Goal: Transaction & Acquisition: Purchase product/service

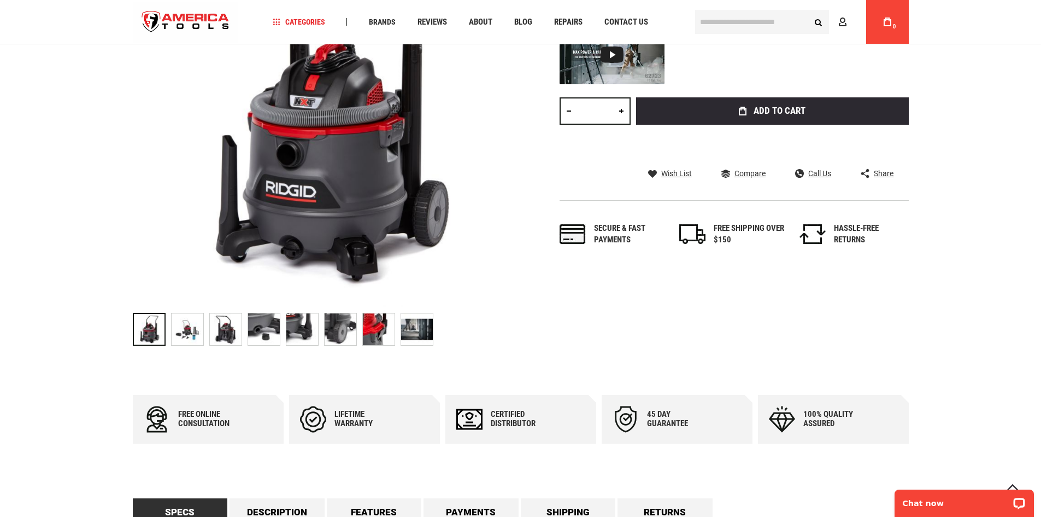
scroll to position [273, 0]
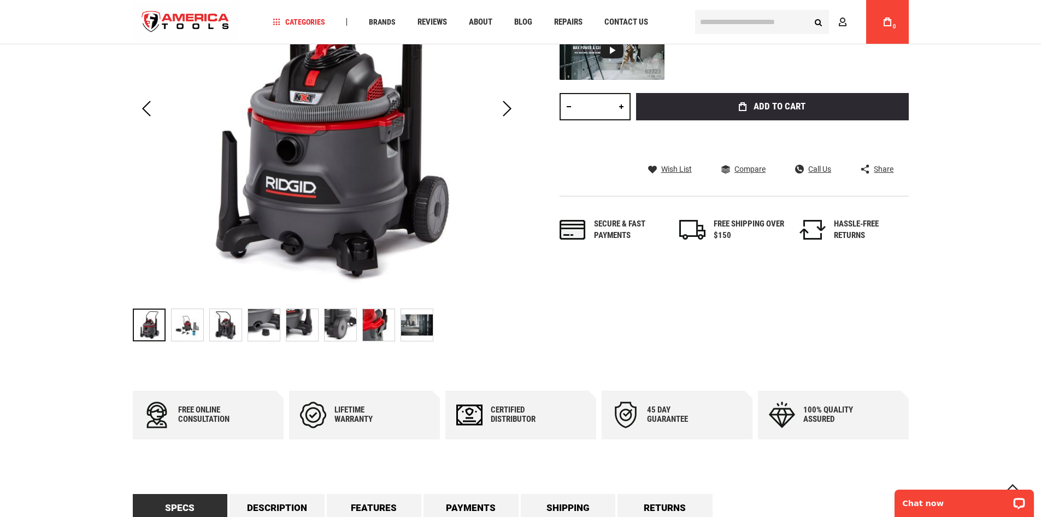
click at [184, 325] on img "RIDGID 62718 RIDGID® MODEL RT1400 PROFESSIONAL WET/DRY VAC" at bounding box center [188, 325] width 32 height 32
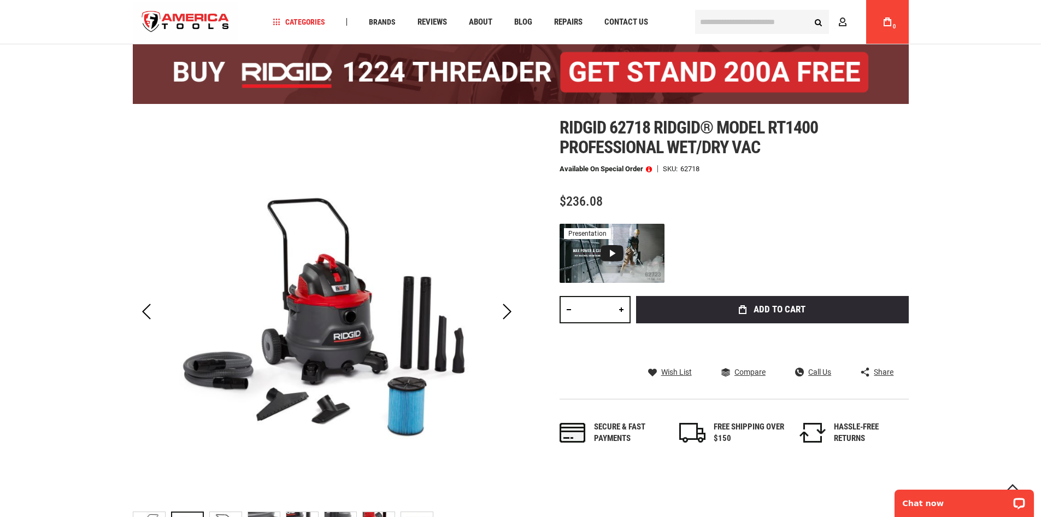
scroll to position [0, 0]
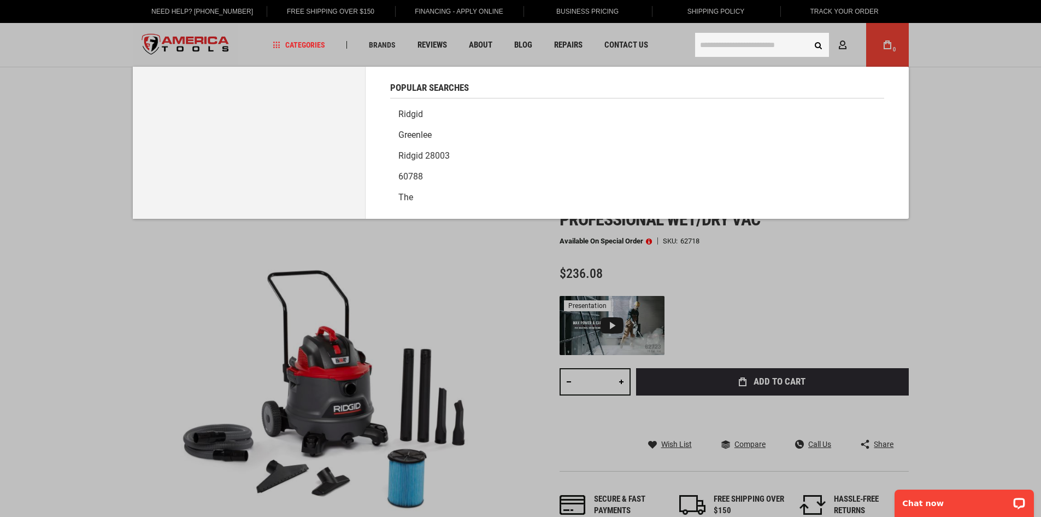
click at [725, 44] on input "text" at bounding box center [762, 45] width 134 height 24
type input "*****"
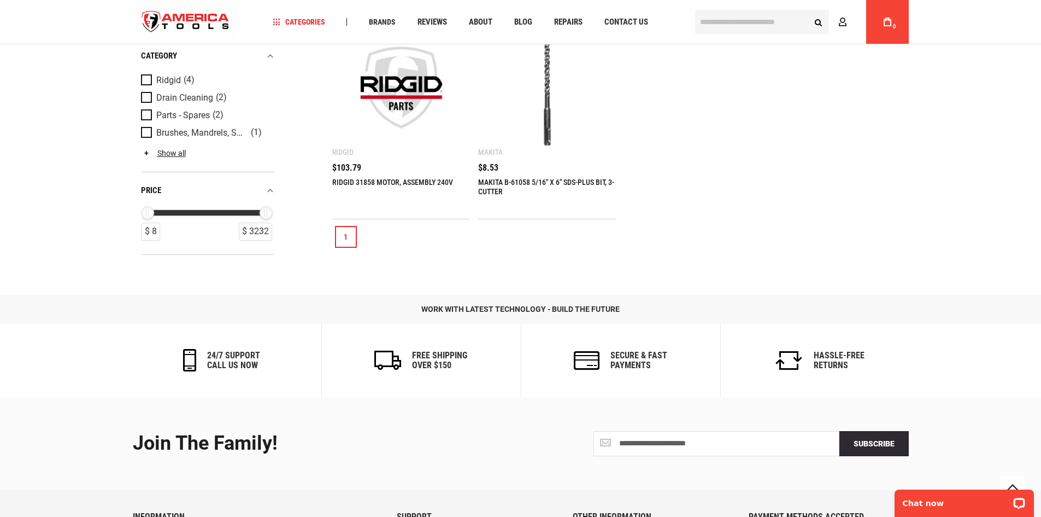
scroll to position [254, 0]
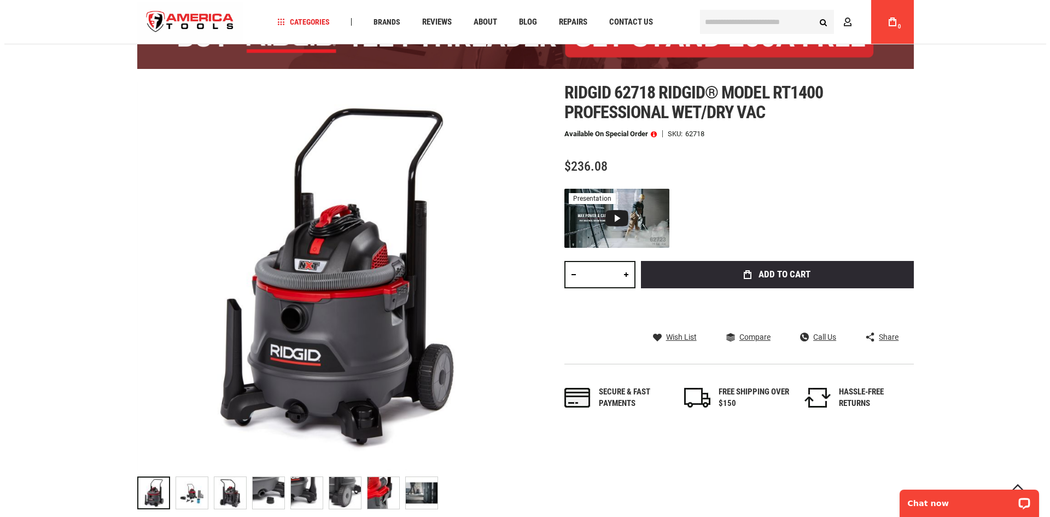
scroll to position [109, 0]
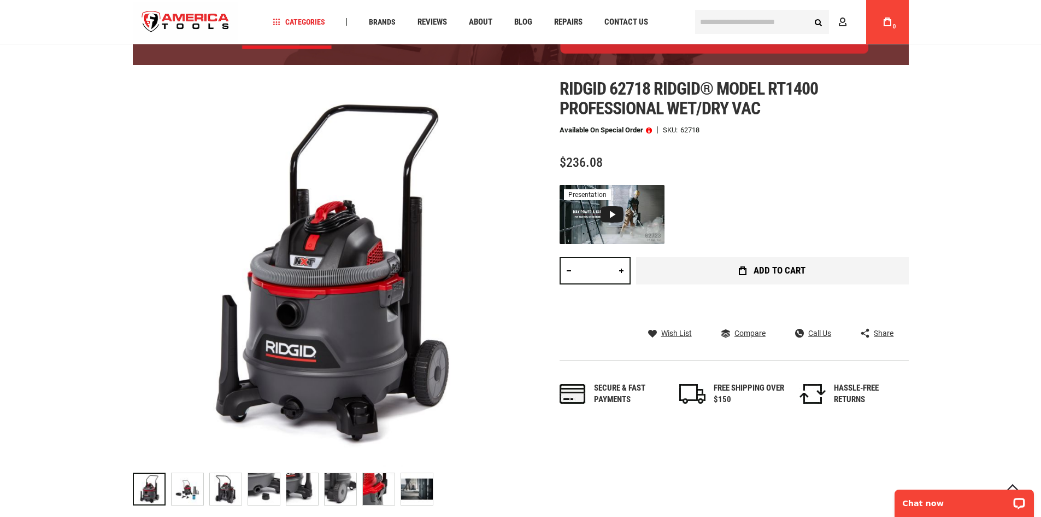
click at [800, 267] on span "Add to Cart" at bounding box center [780, 270] width 52 height 9
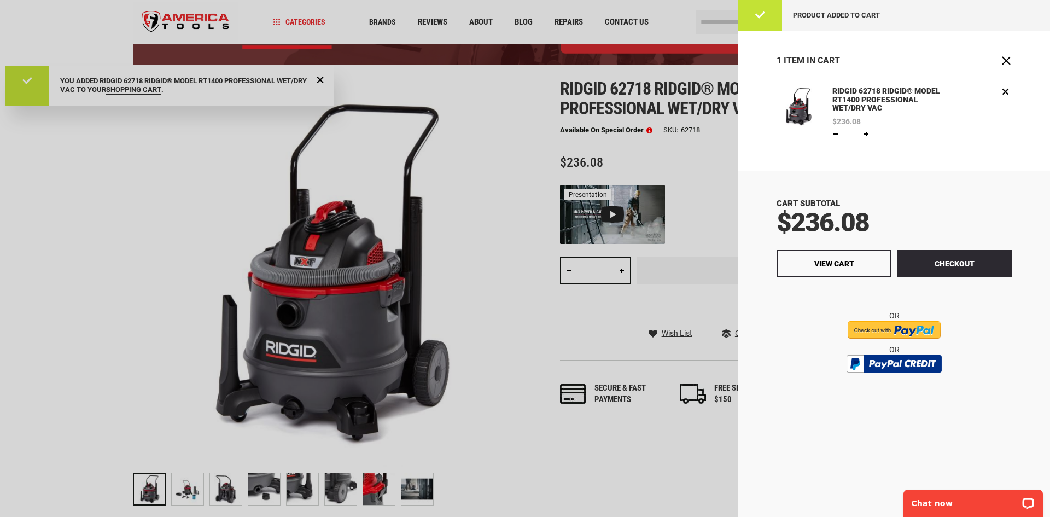
scroll to position [0, 0]
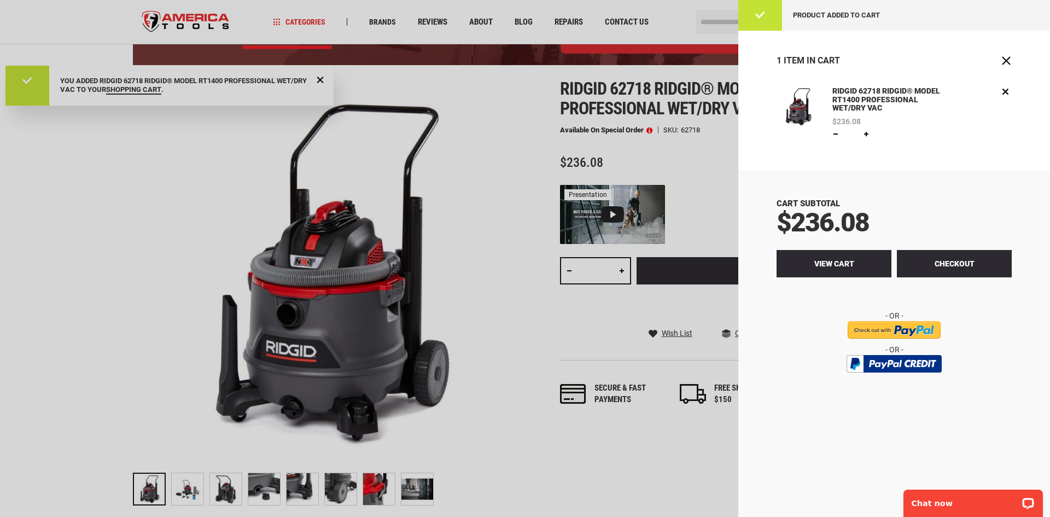
click at [844, 265] on span "View Cart" at bounding box center [834, 263] width 40 height 9
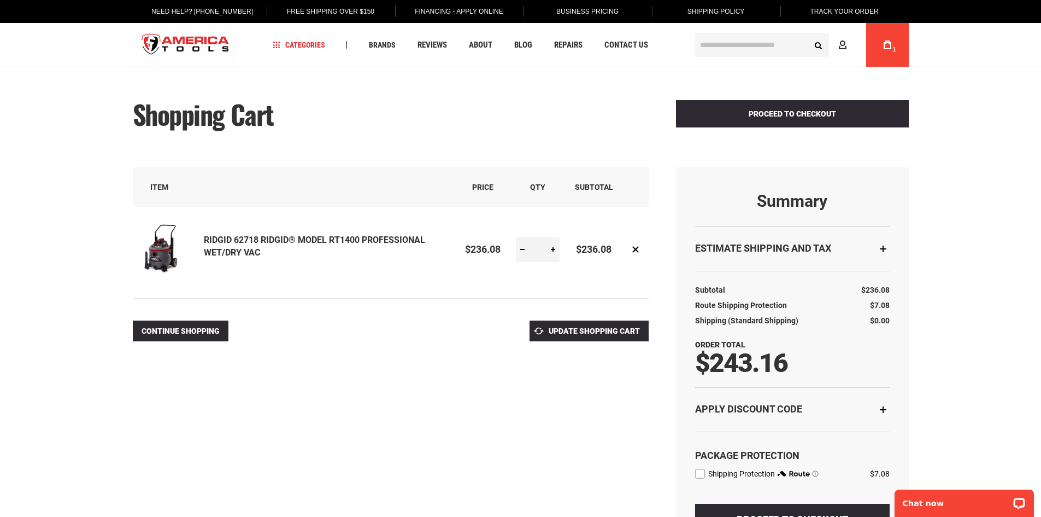
click at [249, 243] on link "RIDGID 62718 RIDGID® MODEL RT1400 PROFESSIONAL WET/DRY VAC" at bounding box center [314, 246] width 221 height 23
